Goal: Book appointment/travel/reservation

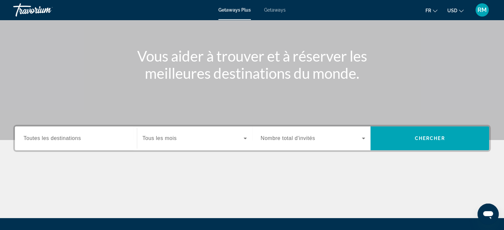
scroll to position [66, 0]
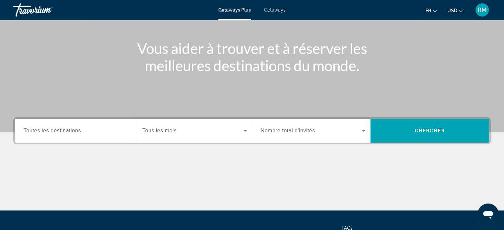
click at [81, 137] on div "Search widget" at bounding box center [76, 131] width 105 height 19
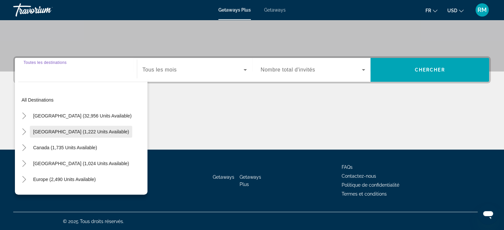
scroll to position [128, 0]
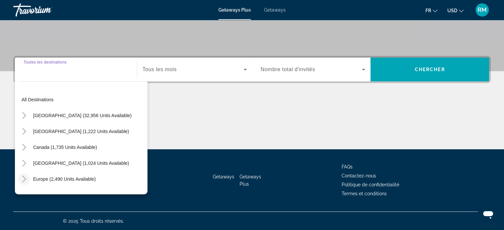
click at [23, 178] on icon "Toggle Europe (2,490 units available)" at bounding box center [24, 179] width 7 height 7
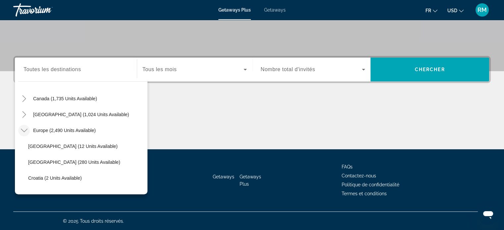
scroll to position [9, 0]
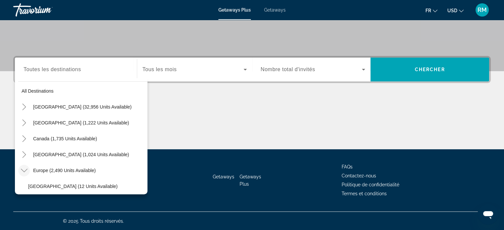
click at [107, 70] on input "Destination Toutes les destinations" at bounding box center [76, 70] width 105 height 8
click at [105, 73] on div "Search widget" at bounding box center [76, 69] width 105 height 19
click at [163, 95] on div "Destination Toutes les destinations All destinations [GEOGRAPHIC_DATA] (32,956 …" at bounding box center [252, 102] width 504 height 93
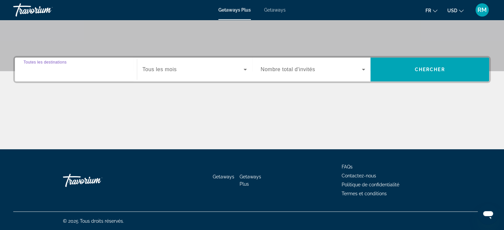
click at [107, 71] on input "Destination Toutes les destinations" at bounding box center [76, 70] width 105 height 8
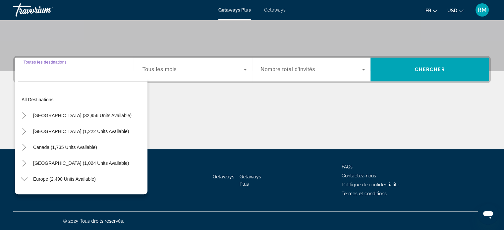
click at [162, 70] on span "Tous les mois" at bounding box center [159, 70] width 34 height 6
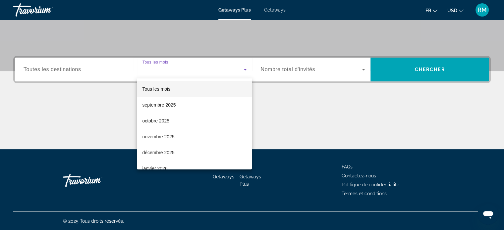
click at [292, 100] on div at bounding box center [252, 115] width 504 height 230
